Goal: Task Accomplishment & Management: Complete application form

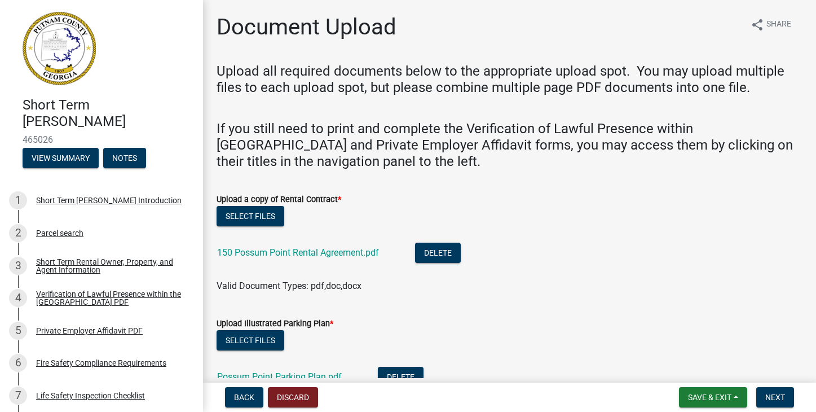
scroll to position [293, 0]
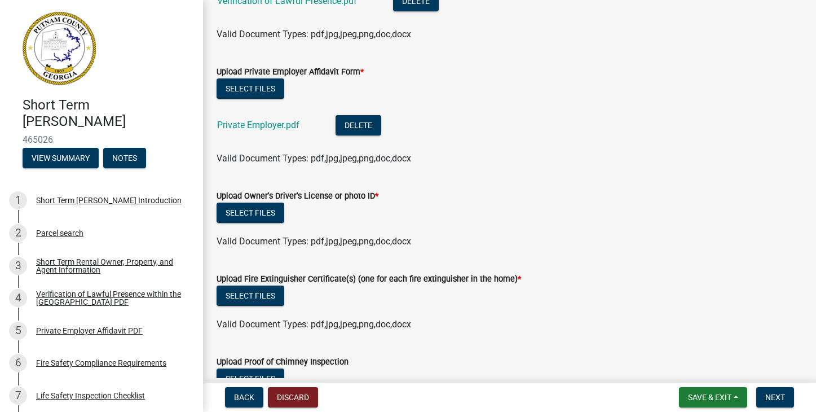
scroll to position [667, 0]
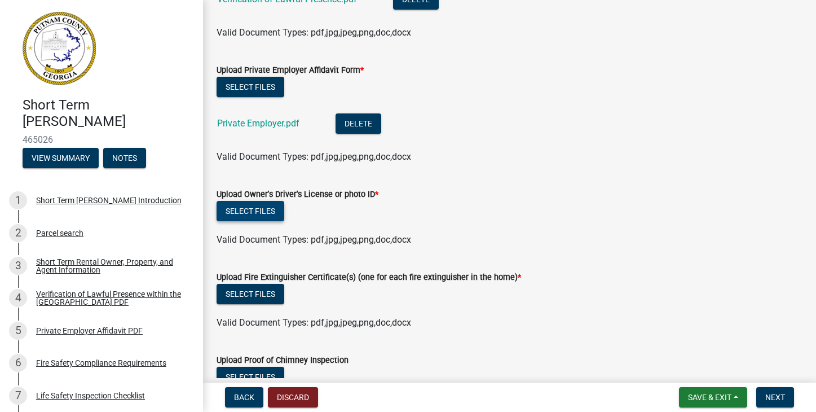
click at [256, 207] on button "Select files" at bounding box center [251, 211] width 68 height 20
click at [250, 212] on button "Select files" at bounding box center [251, 211] width 68 height 20
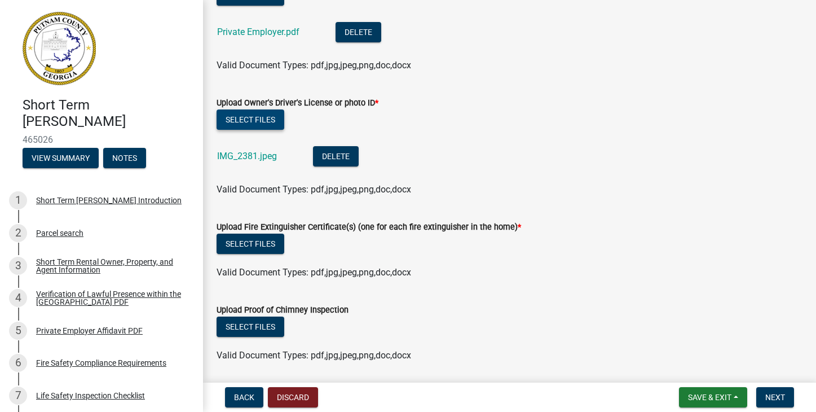
scroll to position [762, 0]
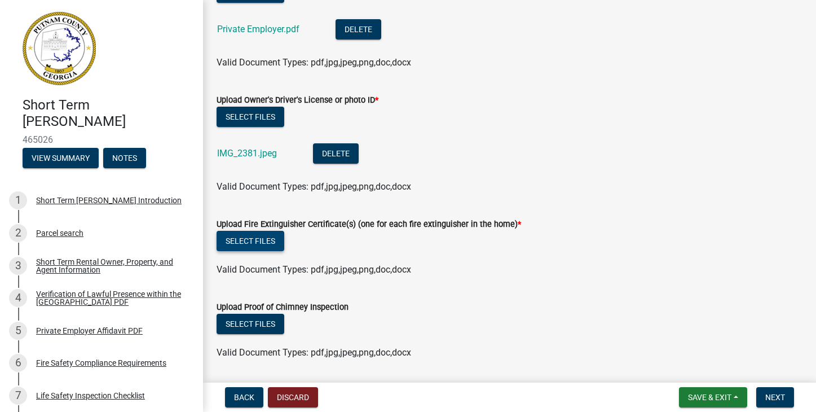
click at [250, 246] on button "Select files" at bounding box center [251, 241] width 68 height 20
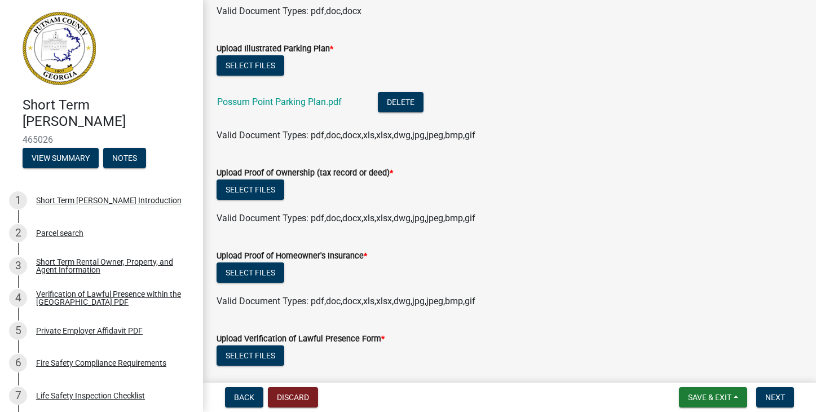
scroll to position [275, 0]
click at [252, 271] on button "Select files" at bounding box center [251, 272] width 68 height 20
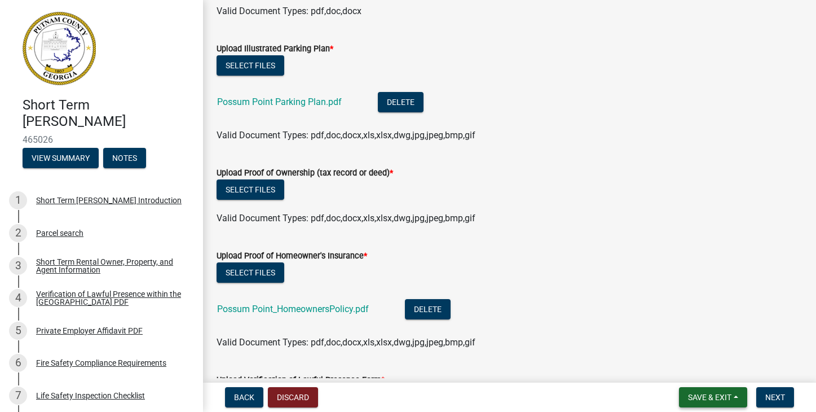
click at [733, 393] on button "Save & Exit" at bounding box center [713, 397] width 68 height 20
click at [690, 342] on button "Save" at bounding box center [702, 340] width 90 height 27
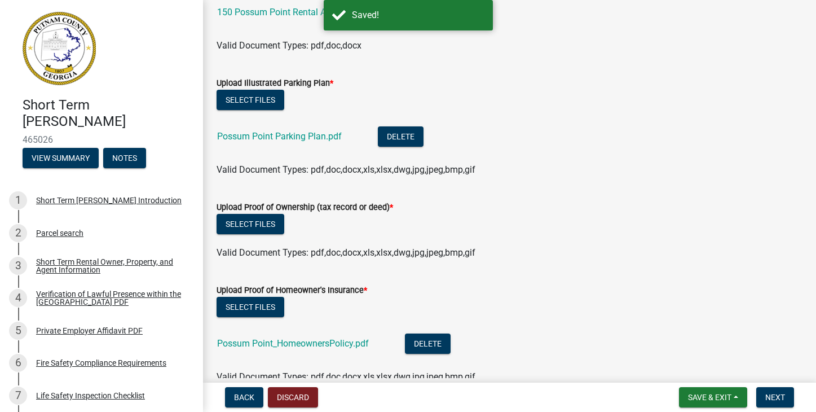
scroll to position [244, 0]
